Goal: Information Seeking & Learning: Find specific fact

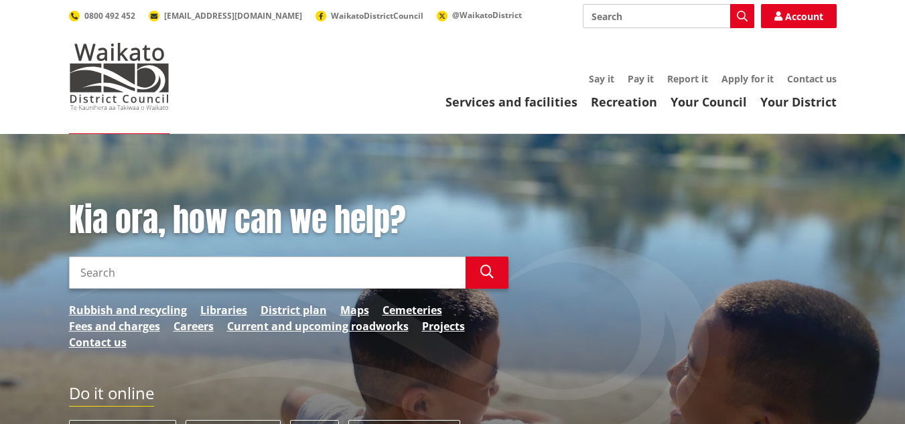
click at [99, 265] on input "Search" at bounding box center [267, 273] width 397 height 32
type input "building renovations"
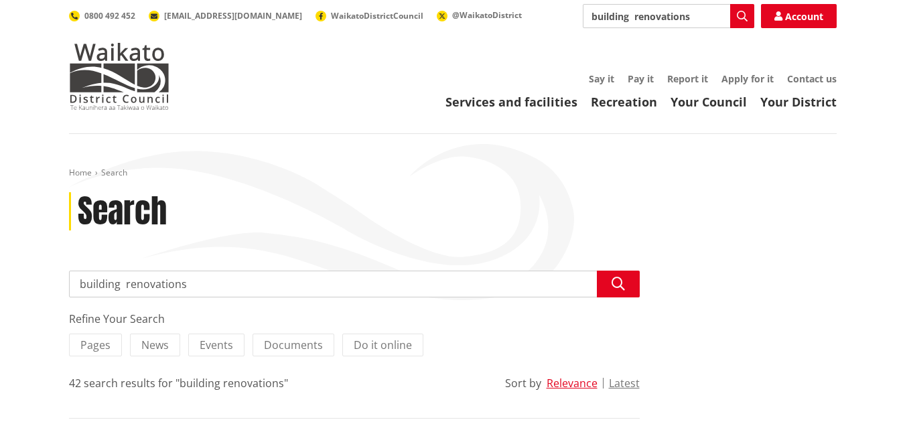
click at [195, 283] on input "building renovations" at bounding box center [354, 284] width 571 height 27
type input "building consent [STREET_ADDRESS][GEOGRAPHIC_DATA]"
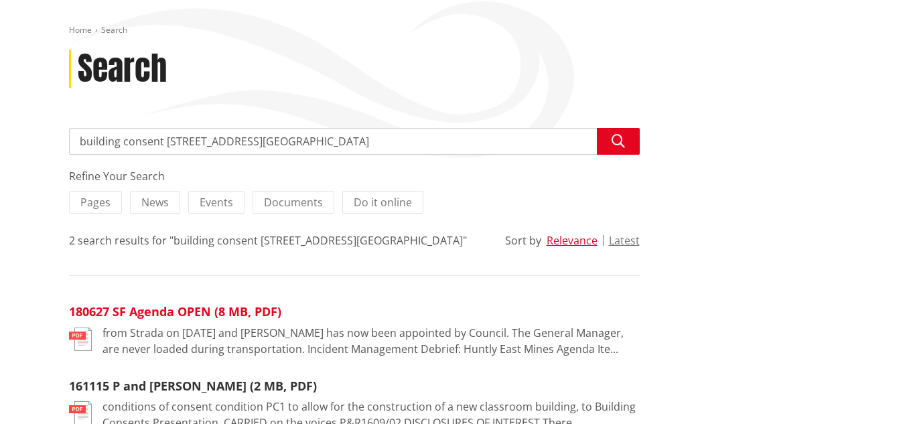
scroll to position [201, 0]
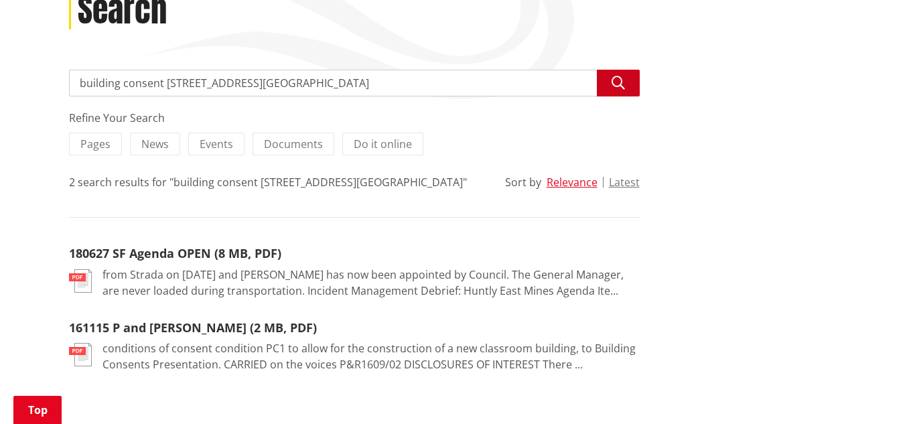
click at [620, 81] on icon "button" at bounding box center [618, 82] width 13 height 13
click at [616, 71] on button "Search" at bounding box center [618, 83] width 43 height 27
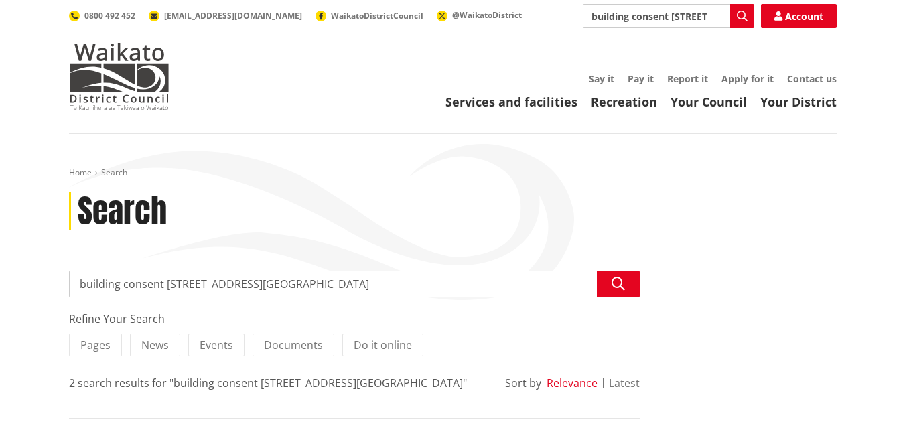
click at [166, 284] on input "building consent [STREET_ADDRESS][GEOGRAPHIC_DATA]" at bounding box center [354, 284] width 571 height 27
type input "13a east st raglan"
click at [615, 281] on icon "button" at bounding box center [618, 283] width 13 height 13
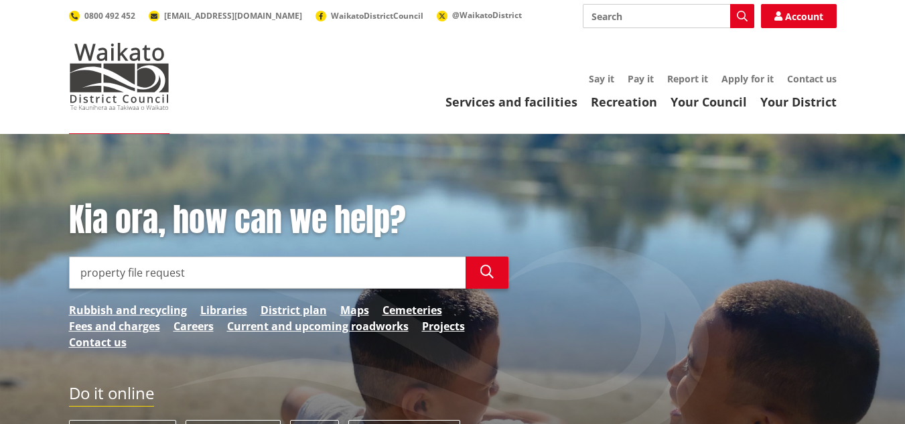
scroll to position [134, 0]
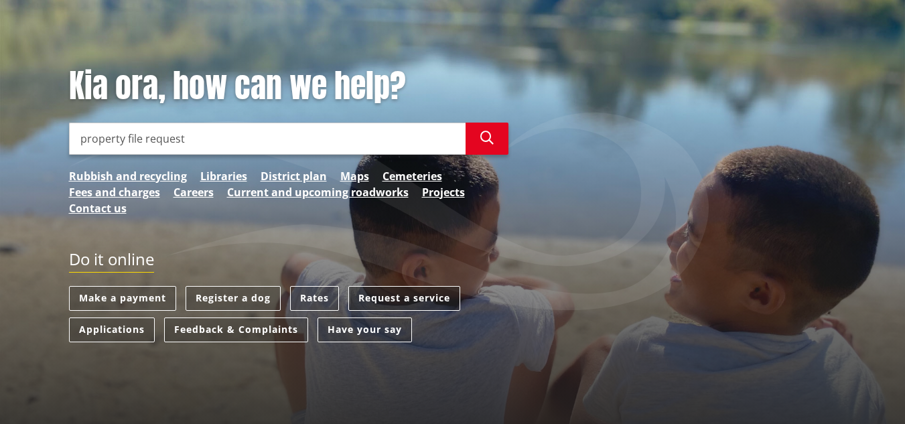
type input "property file request"
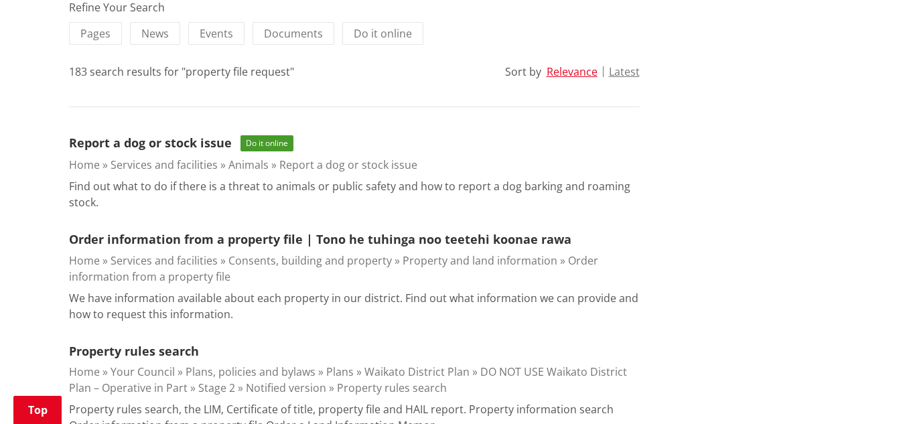
scroll to position [335, 0]
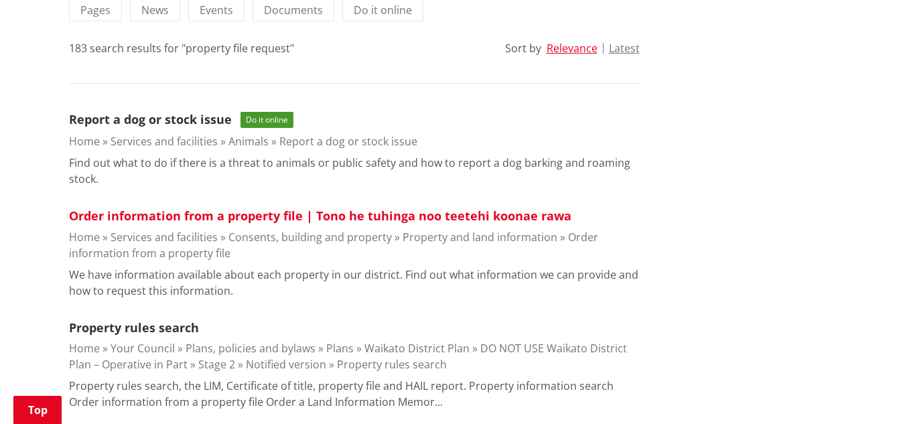
click at [214, 216] on link "Order information from a property file | Tono he tuhinga noo teetehi koonae rawa" at bounding box center [320, 216] width 503 height 16
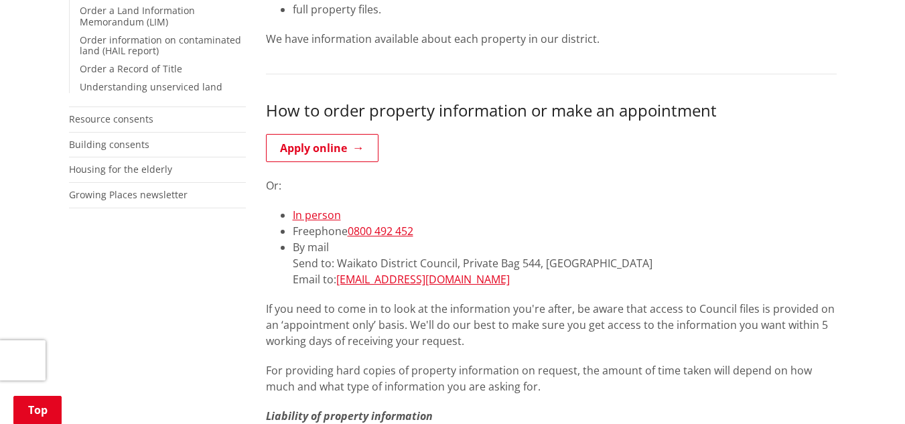
scroll to position [335, 0]
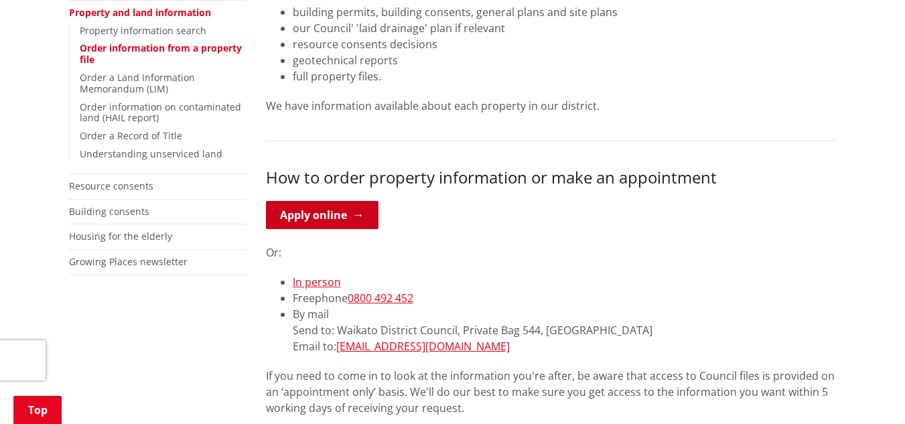
click at [323, 211] on link "Apply online" at bounding box center [322, 215] width 113 height 28
